Goal: Find specific page/section

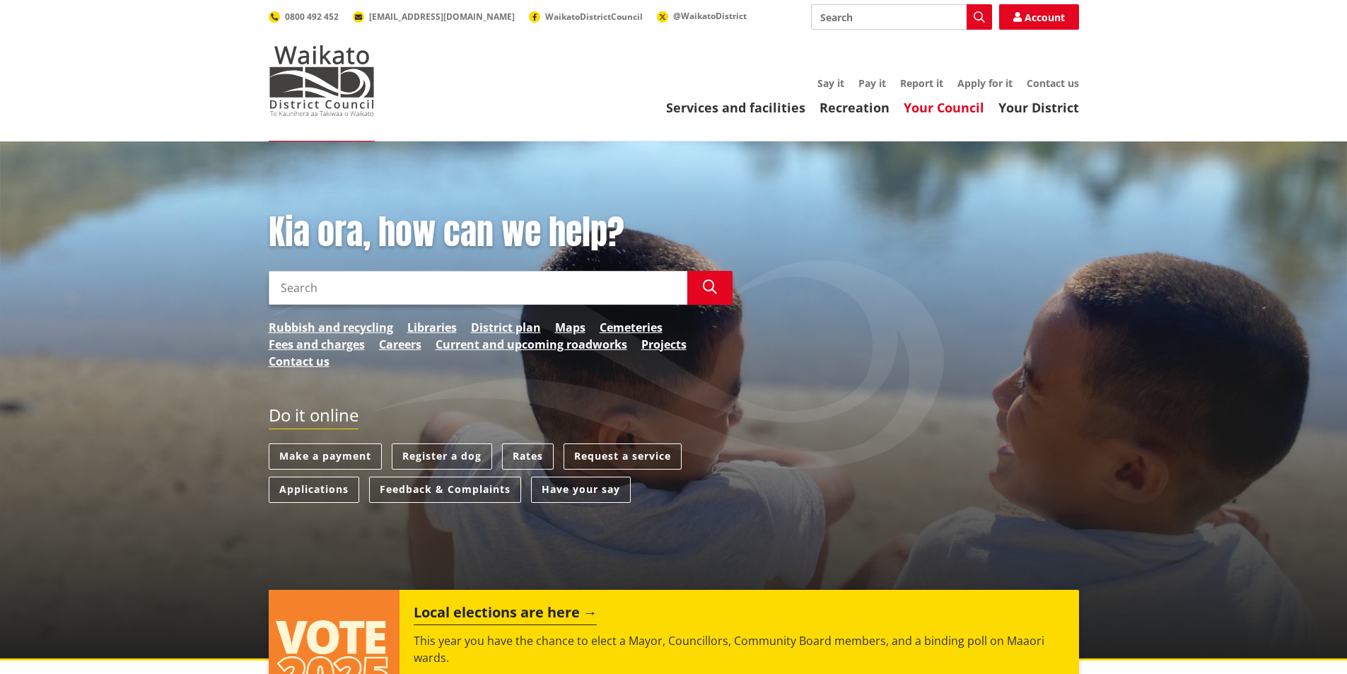
click at [954, 115] on link "Your Council" at bounding box center [943, 107] width 81 height 17
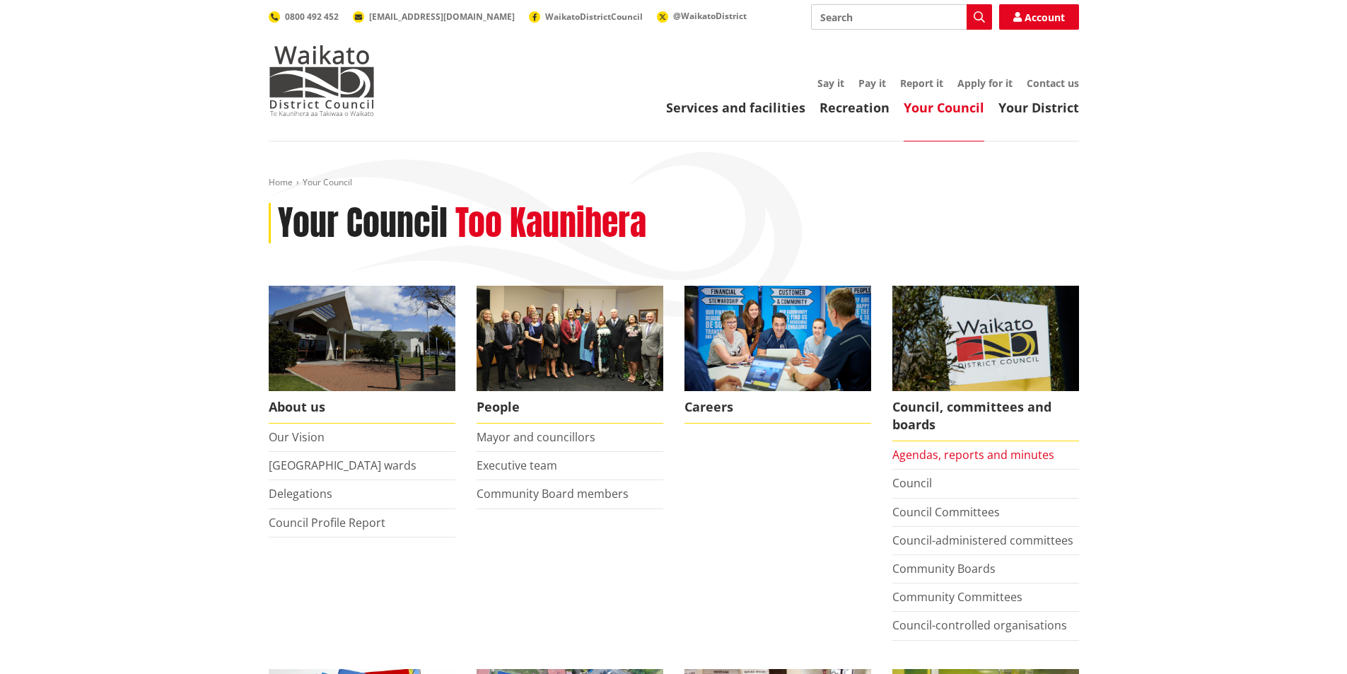
click at [997, 459] on link "Agendas, reports and minutes" at bounding box center [973, 455] width 162 height 16
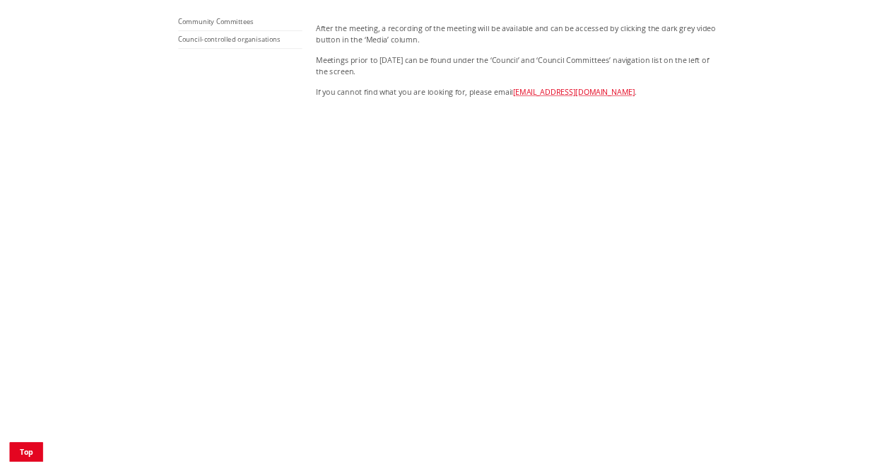
scroll to position [424, 0]
